Goal: Task Accomplishment & Management: Complete application form

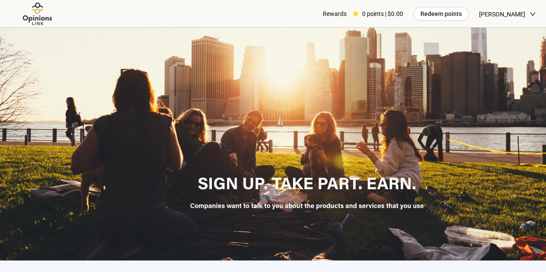
scroll to position [238, 0]
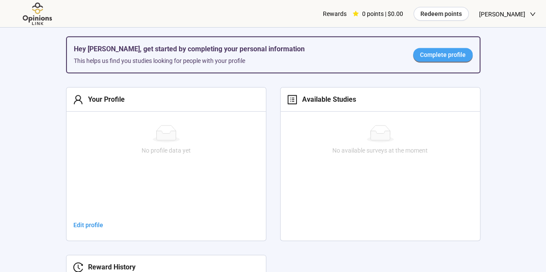
click at [448, 54] on span "Complete profile" at bounding box center [443, 54] width 46 height 9
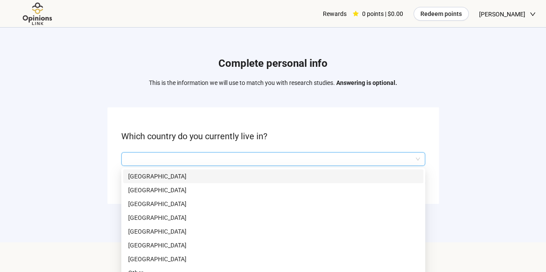
click at [296, 156] on input "search" at bounding box center [273, 159] width 294 height 13
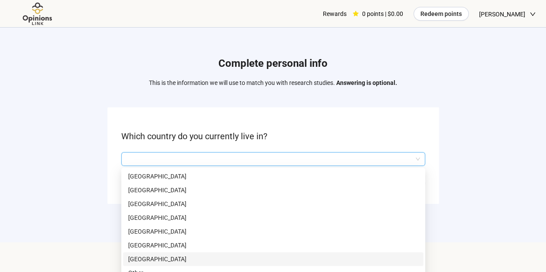
click at [150, 259] on p "[GEOGRAPHIC_DATA]" at bounding box center [273, 259] width 290 height 9
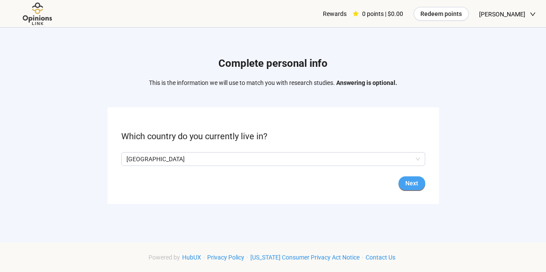
click at [408, 185] on span "Next" at bounding box center [411, 183] width 13 height 9
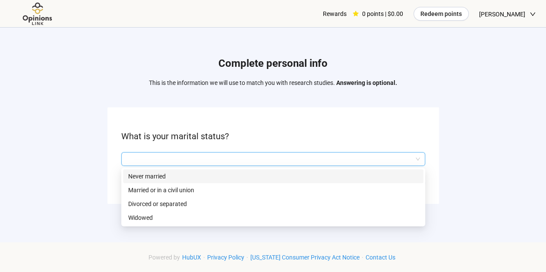
click at [387, 161] on input "search" at bounding box center [273, 159] width 294 height 13
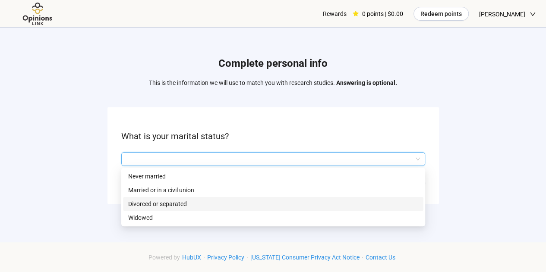
click at [332, 205] on p "Divorced or separated" at bounding box center [273, 203] width 290 height 9
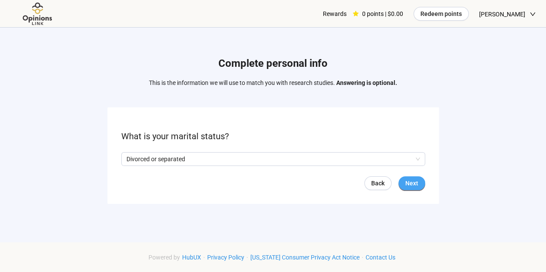
click at [410, 185] on span "Next" at bounding box center [411, 183] width 13 height 9
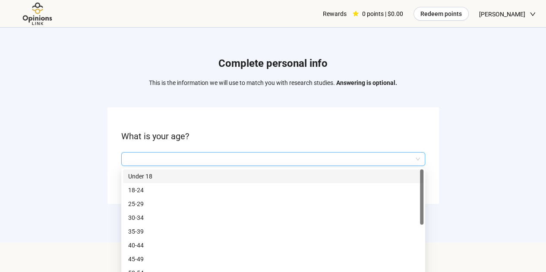
click at [327, 157] on input "search" at bounding box center [273, 159] width 294 height 13
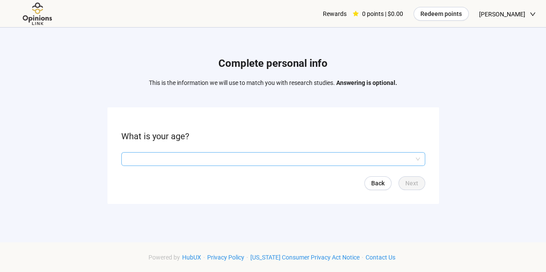
click at [424, 237] on div "Complete personal info This is the information we will use to match you with re…" at bounding box center [273, 133] width 546 height 210
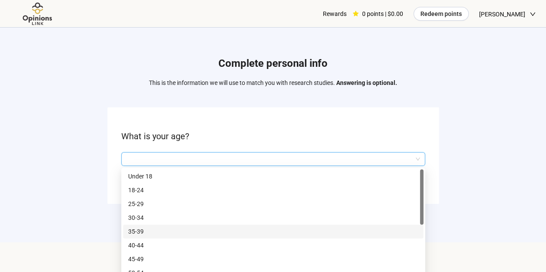
click at [347, 162] on input "search" at bounding box center [273, 159] width 294 height 13
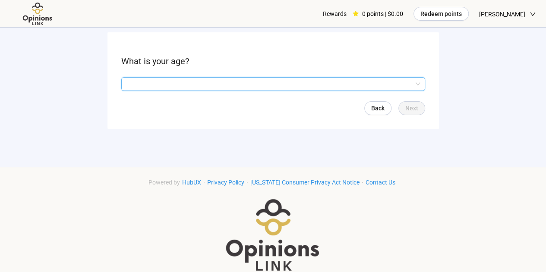
scroll to position [89, 0]
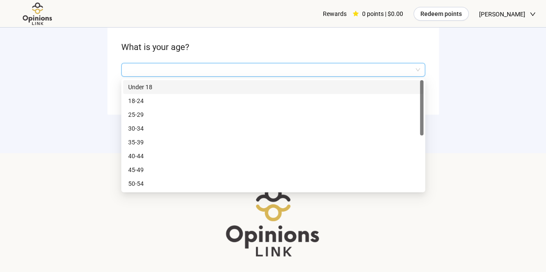
click at [416, 68] on input "search" at bounding box center [273, 69] width 294 height 13
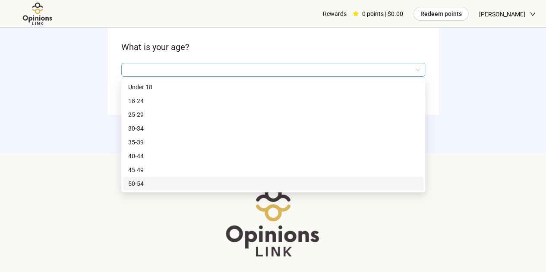
click at [425, 164] on div "Complete personal info This is the information we will use to match you with re…" at bounding box center [273, 37] width 546 height 253
click at [344, 69] on input "search" at bounding box center [273, 69] width 294 height 13
click at [140, 184] on p "50-54" at bounding box center [273, 183] width 290 height 9
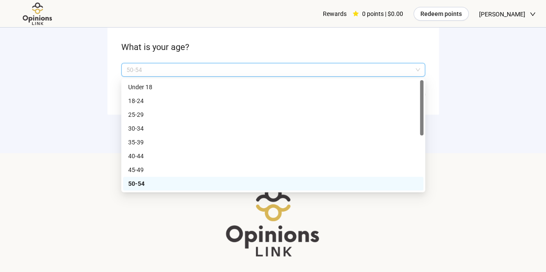
click at [419, 69] on span "50-54" at bounding box center [273, 69] width 294 height 13
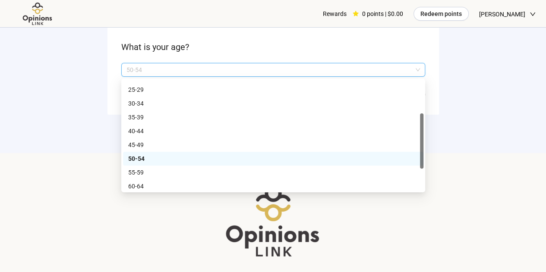
scroll to position [25, 0]
drag, startPoint x: 421, startPoint y: 85, endPoint x: 424, endPoint y: 118, distance: 33.4
click at [424, 118] on div "Q2hhcmFjdGVyaXN0aWNBbnN3ZXJOb2RlOjAzZDM0ZGUwLTA3ZTctNGNlYS05YTMxLTY0ZTJkNGRlZmY…" at bounding box center [273, 136] width 304 height 114
click at [140, 171] on p "55-59" at bounding box center [273, 172] width 290 height 9
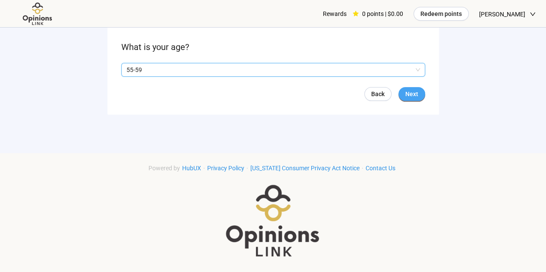
click at [413, 94] on span "Next" at bounding box center [411, 93] width 13 height 9
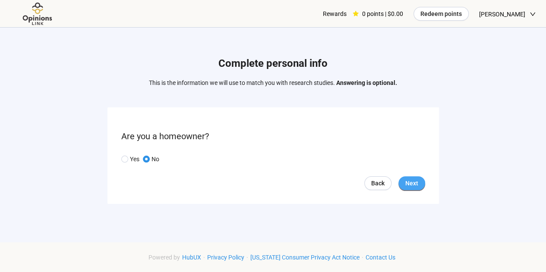
click at [413, 177] on button "Next" at bounding box center [411, 184] width 27 height 14
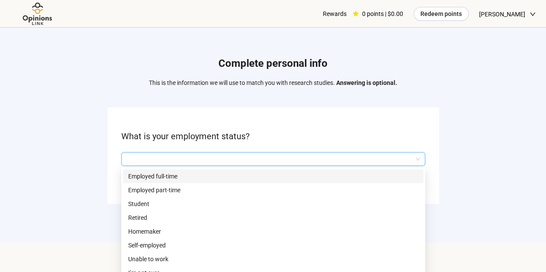
click at [400, 158] on input "search" at bounding box center [273, 159] width 294 height 13
click at [281, 174] on p "Employed full-time" at bounding box center [273, 176] width 290 height 9
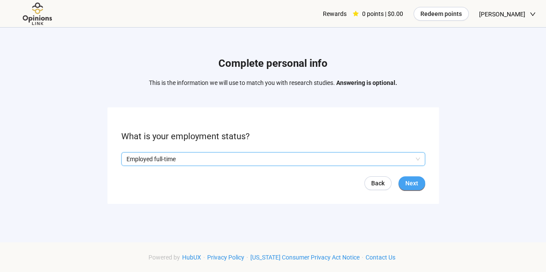
click at [408, 181] on span "Next" at bounding box center [411, 183] width 13 height 9
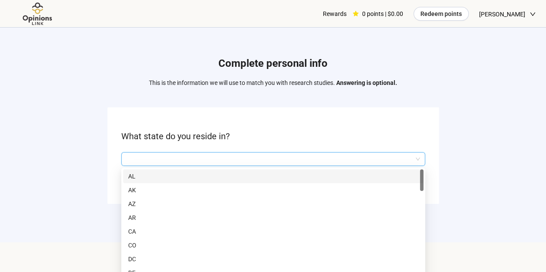
click at [366, 155] on input "search" at bounding box center [273, 159] width 294 height 13
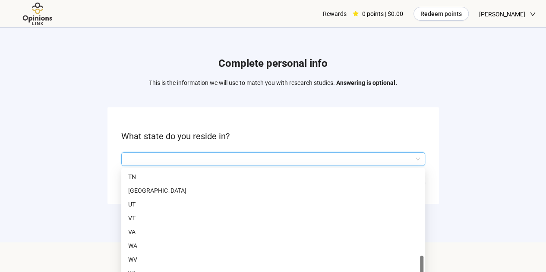
scroll to position [594, 0]
drag, startPoint x: 422, startPoint y: 181, endPoint x: 427, endPoint y: 271, distance: 89.9
click at [427, 253] on div "Complete personal info This is the information we will use to match you with re…" at bounding box center [273, 126] width 546 height 253
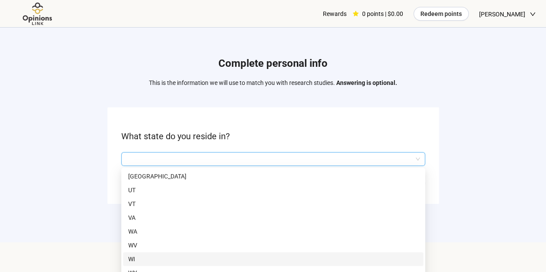
click at [132, 255] on p "WI" at bounding box center [273, 259] width 290 height 9
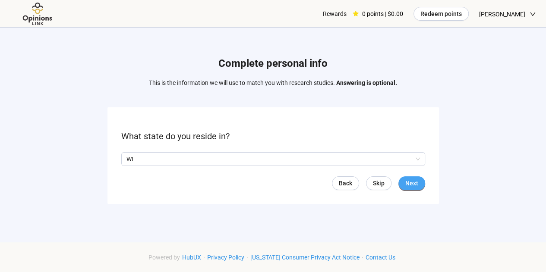
click at [411, 180] on span "Next" at bounding box center [411, 183] width 13 height 9
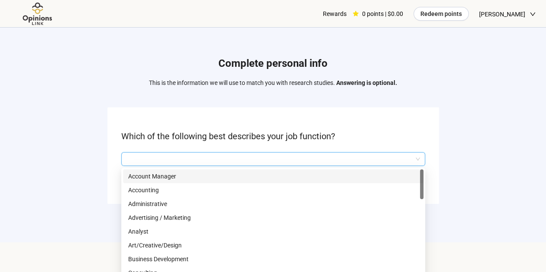
click at [356, 156] on input "search" at bounding box center [273, 159] width 294 height 13
click at [423, 183] on div at bounding box center [421, 185] width 3 height 30
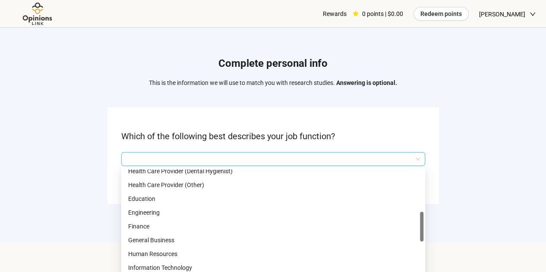
scroll to position [186, 0]
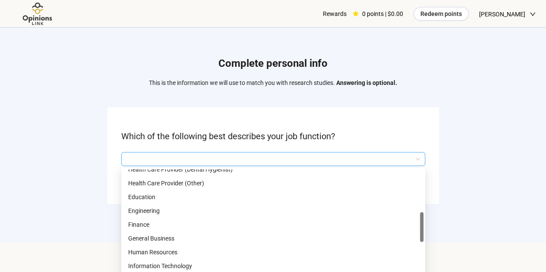
drag, startPoint x: 423, startPoint y: 183, endPoint x: 429, endPoint y: 226, distance: 43.3
click at [429, 226] on div "Complete personal info This is the information we will use to match you with re…" at bounding box center [273, 133] width 546 height 210
click at [158, 253] on p "Human Resources" at bounding box center [273, 252] width 290 height 9
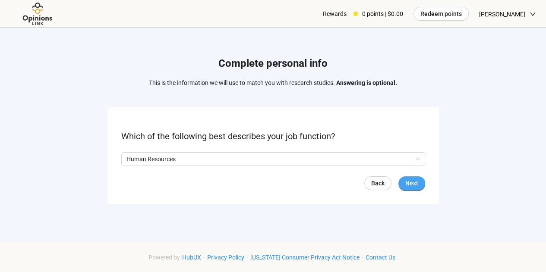
click at [412, 184] on span "Next" at bounding box center [411, 183] width 13 height 9
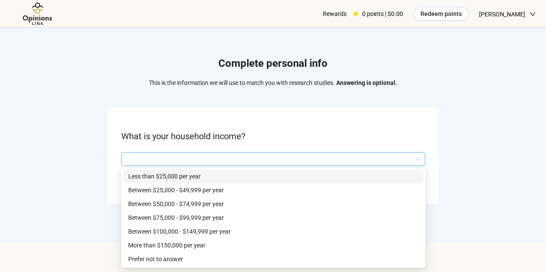
click at [410, 157] on input "search" at bounding box center [273, 159] width 294 height 13
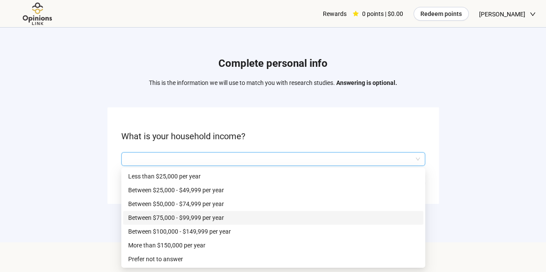
click at [366, 215] on p "Between $75,000 - $99,999 per year" at bounding box center [273, 217] width 290 height 9
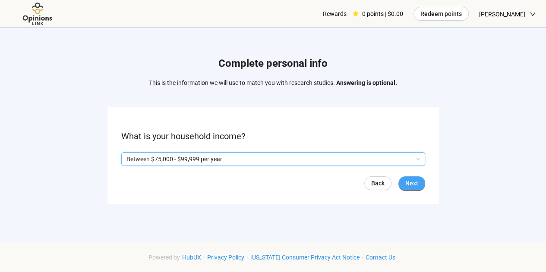
click at [418, 185] on button "Next" at bounding box center [411, 184] width 27 height 14
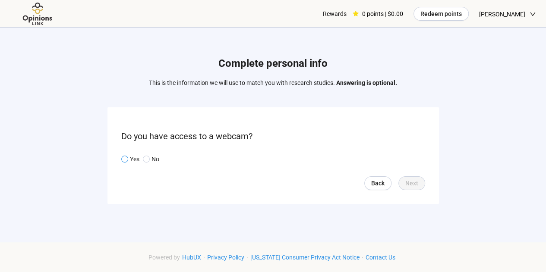
click at [126, 156] on span at bounding box center [124, 159] width 7 height 7
click at [413, 184] on span "Next" at bounding box center [411, 183] width 13 height 9
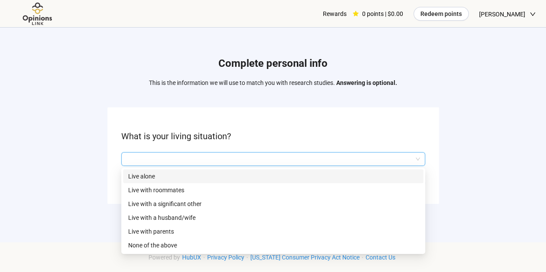
click at [405, 155] on input "search" at bounding box center [273, 159] width 294 height 13
click at [373, 173] on p "Live alone" at bounding box center [273, 176] width 290 height 9
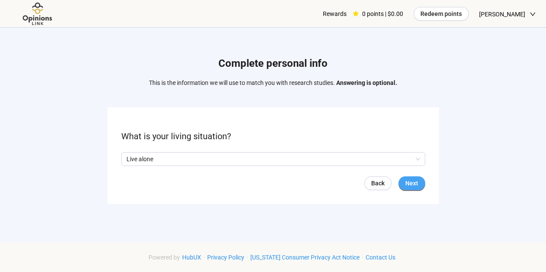
click at [416, 183] on span "Next" at bounding box center [411, 183] width 13 height 9
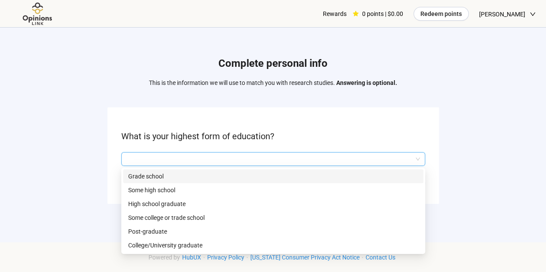
click at [404, 160] on input "search" at bounding box center [273, 159] width 294 height 13
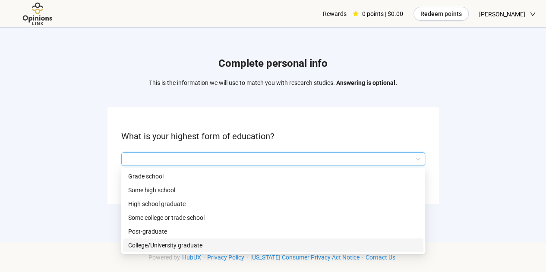
click at [303, 246] on p "College/University graduate" at bounding box center [273, 245] width 290 height 9
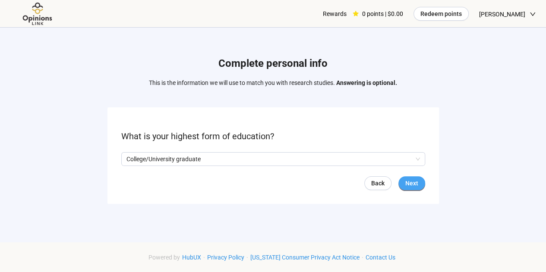
click at [409, 186] on span "Next" at bounding box center [411, 183] width 13 height 9
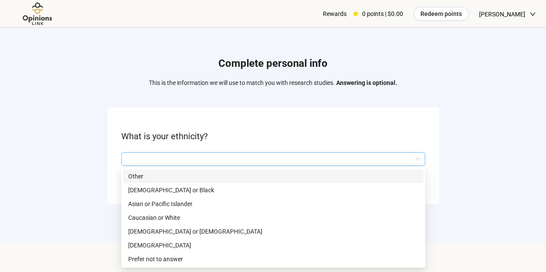
click at [417, 161] on input "search" at bounding box center [273, 159] width 294 height 13
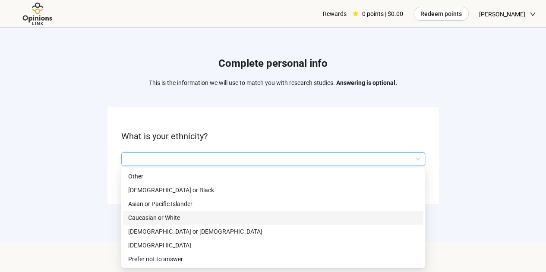
click at [332, 221] on p "Caucasian or White" at bounding box center [273, 217] width 290 height 9
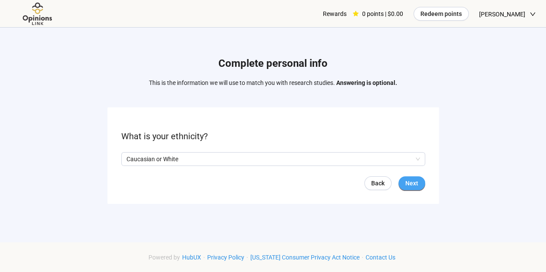
click at [411, 182] on span "Next" at bounding box center [411, 183] width 13 height 9
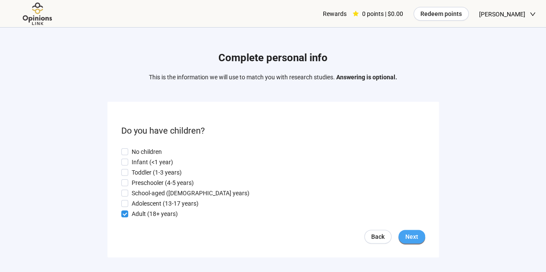
click at [414, 236] on span "Next" at bounding box center [411, 236] width 13 height 9
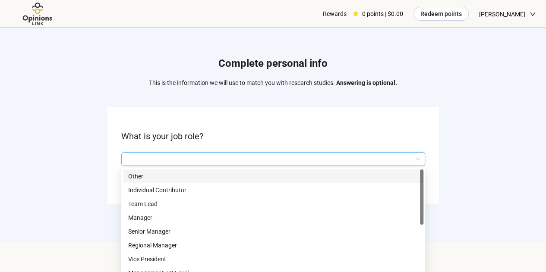
click at [416, 157] on input "search" at bounding box center [273, 159] width 294 height 13
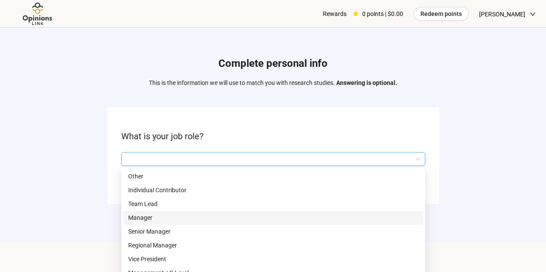
click at [338, 218] on p "Manager" at bounding box center [273, 217] width 290 height 9
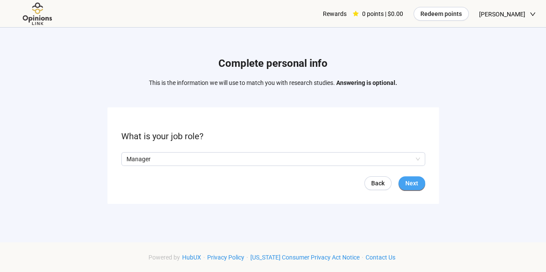
click at [414, 184] on span "Next" at bounding box center [411, 183] width 13 height 9
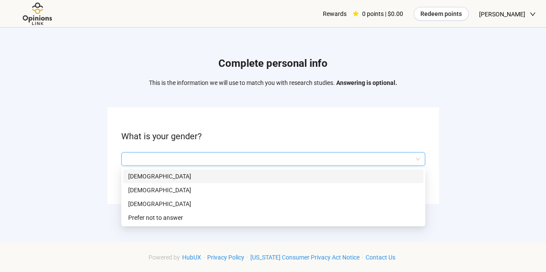
click at [411, 158] on input "search" at bounding box center [273, 159] width 294 height 13
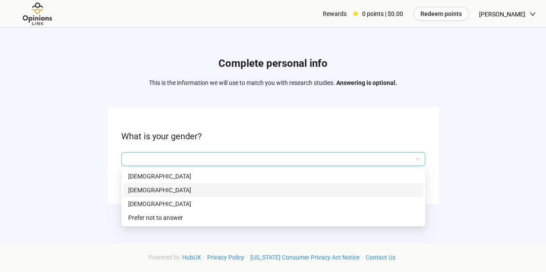
click at [354, 196] on div "[DEMOGRAPHIC_DATA]" at bounding box center [273, 190] width 300 height 14
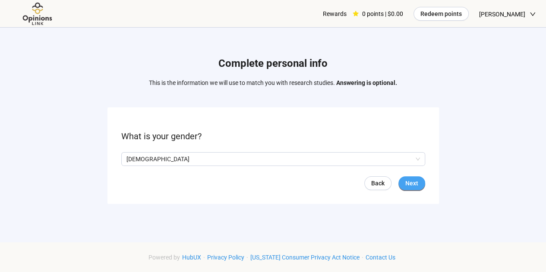
click at [409, 183] on span "Next" at bounding box center [411, 183] width 13 height 9
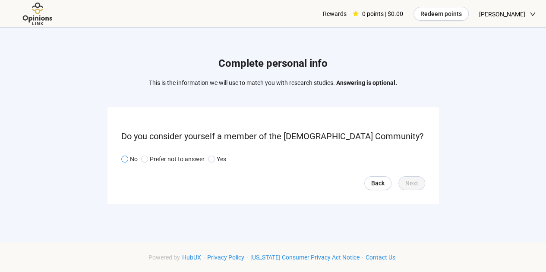
click at [127, 159] on span at bounding box center [124, 159] width 7 height 7
click at [415, 184] on span "Next" at bounding box center [411, 183] width 13 height 9
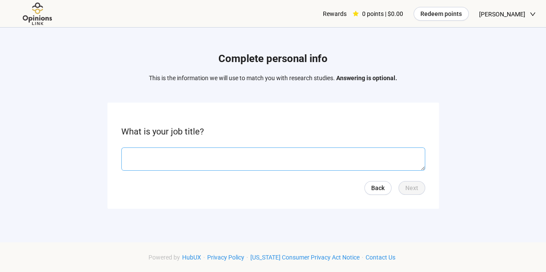
click at [395, 157] on textarea at bounding box center [273, 159] width 304 height 23
type textarea "**********"
click at [421, 186] on button "Next" at bounding box center [411, 188] width 27 height 14
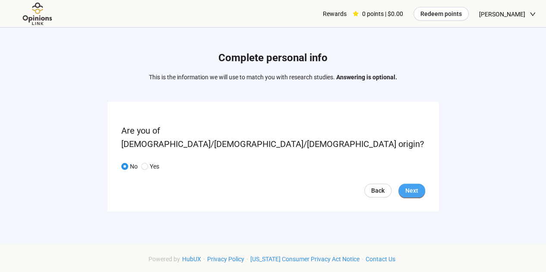
click at [414, 186] on span "Next" at bounding box center [411, 190] width 13 height 9
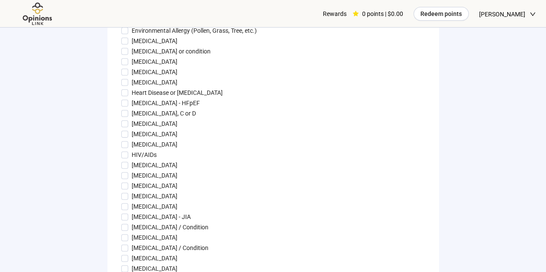
scroll to position [715, 0]
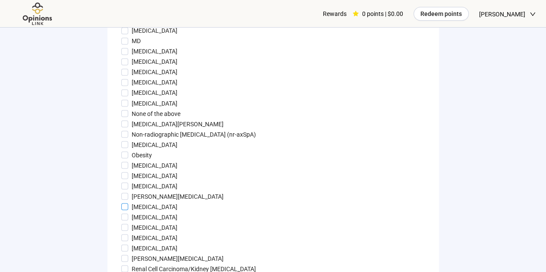
click at [155, 206] on p "[MEDICAL_DATA]" at bounding box center [155, 206] width 46 height 9
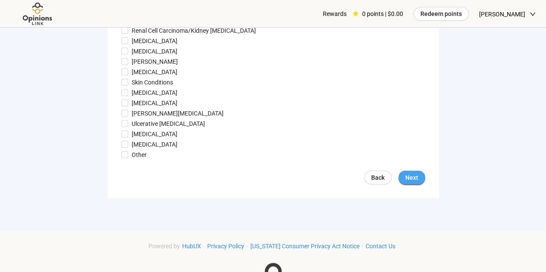
click at [414, 176] on span "Next" at bounding box center [411, 177] width 13 height 9
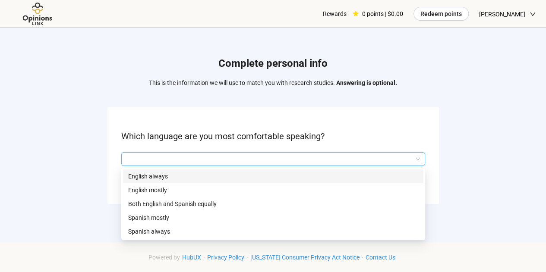
click at [403, 155] on input "search" at bounding box center [273, 159] width 294 height 13
click at [329, 175] on p "English always" at bounding box center [273, 176] width 290 height 9
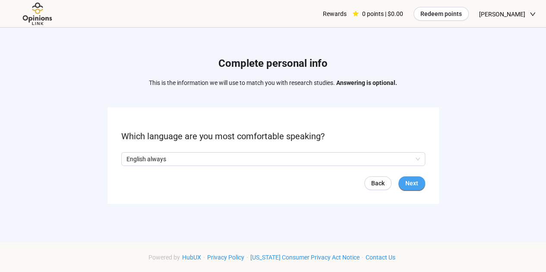
click at [409, 183] on span "Next" at bounding box center [411, 183] width 13 height 9
click at [126, 160] on span at bounding box center [124, 159] width 7 height 7
click at [410, 181] on span "Next" at bounding box center [411, 183] width 13 height 9
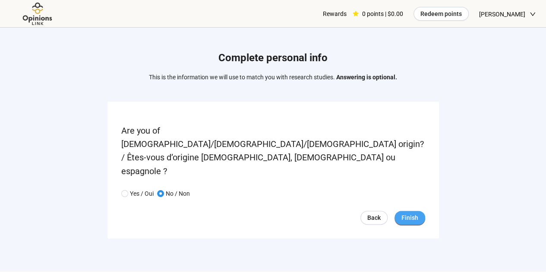
click at [410, 213] on span "Finish" at bounding box center [409, 217] width 17 height 9
